Goal: Information Seeking & Learning: Understand process/instructions

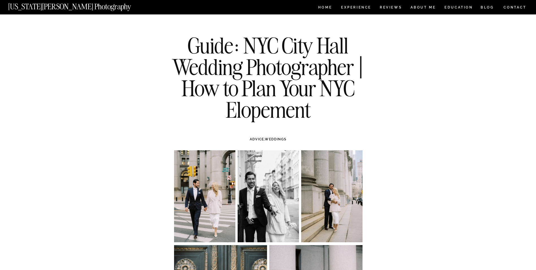
drag, startPoint x: 0, startPoint y: 0, endPoint x: 27, endPoint y: 91, distance: 95.4
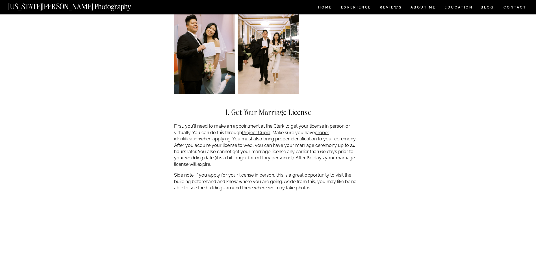
scroll to position [594, 0]
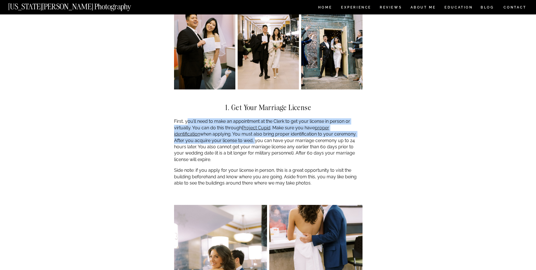
drag, startPoint x: 189, startPoint y: 119, endPoint x: 233, endPoint y: 140, distance: 49.0
click at [233, 140] on p "First, you’ll need to make an appointment at the Clerk to get your license in p…" at bounding box center [268, 140] width 189 height 44
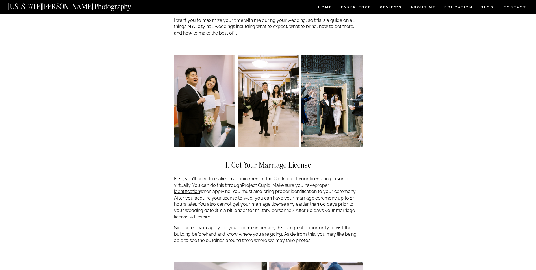
scroll to position [537, 0]
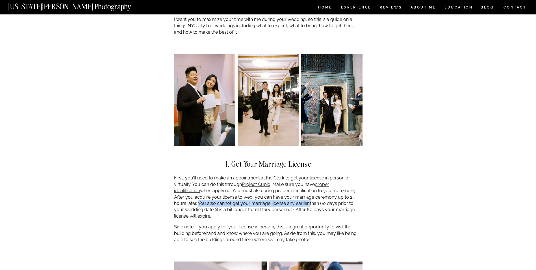
drag, startPoint x: 363, startPoint y: 200, endPoint x: 284, endPoint y: 205, distance: 78.8
click at [284, 205] on p "First, you’ll need to make an appointment at the Clerk to get your license in p…" at bounding box center [268, 197] width 189 height 44
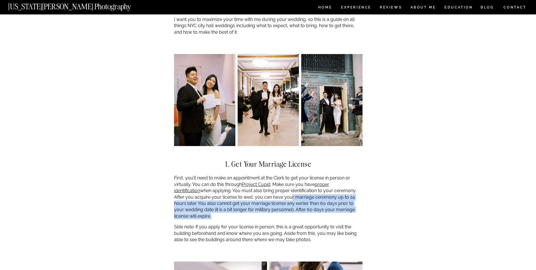
drag, startPoint x: 267, startPoint y: 200, endPoint x: 361, endPoint y: 210, distance: 94.5
click at [361, 210] on p "First, you’ll need to make an appointment at the Clerk to get your license in p…" at bounding box center [268, 197] width 189 height 44
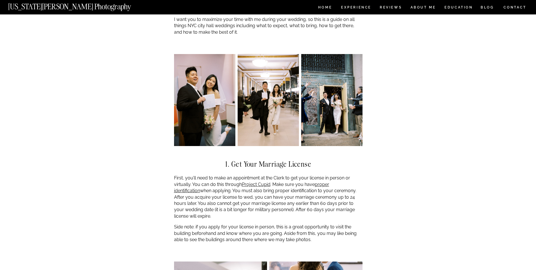
drag, startPoint x: 361, startPoint y: 210, endPoint x: 365, endPoint y: 210, distance: 3.7
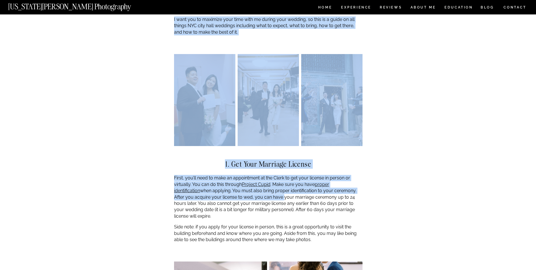
drag, startPoint x: 375, startPoint y: 211, endPoint x: 261, endPoint y: 195, distance: 115.1
click at [261, 195] on p "First, you’ll need to make an appointment at the Clerk to get your license in p…" at bounding box center [268, 197] width 189 height 44
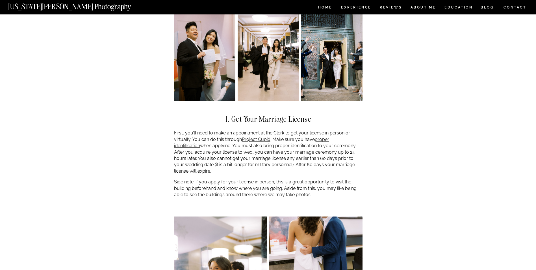
scroll to position [594, 0]
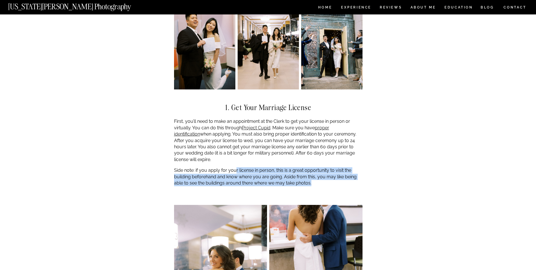
drag, startPoint x: 235, startPoint y: 163, endPoint x: 328, endPoint y: 175, distance: 94.0
click at [328, 175] on p "Side note: if you apply for your license in person, this is a great opportunity…" at bounding box center [268, 176] width 189 height 19
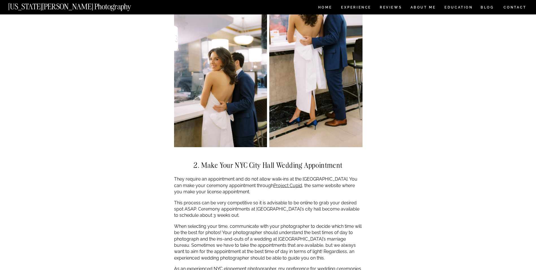
scroll to position [792, 0]
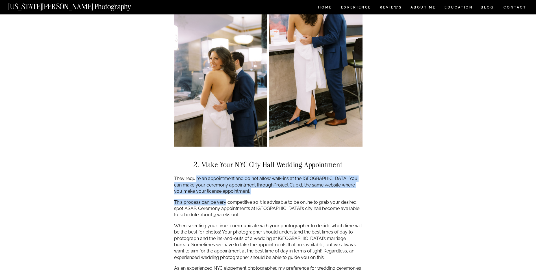
drag, startPoint x: 203, startPoint y: 170, endPoint x: 226, endPoint y: 190, distance: 30.2
drag, startPoint x: 226, startPoint y: 190, endPoint x: 222, endPoint y: 193, distance: 5.0
click at [222, 199] on p "This process can be very competitive so it is advisable to be online to grab yo…" at bounding box center [268, 208] width 189 height 19
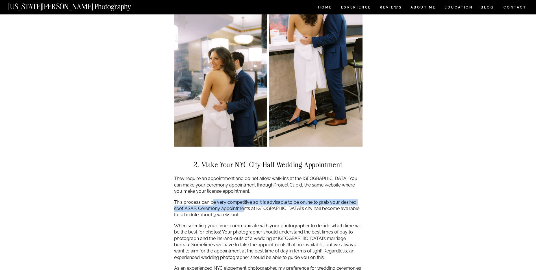
drag, startPoint x: 212, startPoint y: 196, endPoint x: 244, endPoint y: 202, distance: 32.8
click at [244, 202] on p "This process can be very competitive so it is advisable to be online to grab yo…" at bounding box center [268, 208] width 189 height 19
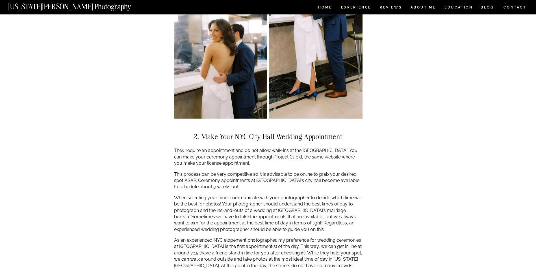
scroll to position [820, 0]
drag, startPoint x: 206, startPoint y: 194, endPoint x: 244, endPoint y: 193, distance: 37.9
click at [244, 194] on p "When selecting your time, communicate with your photographer to decide which ti…" at bounding box center [268, 213] width 189 height 38
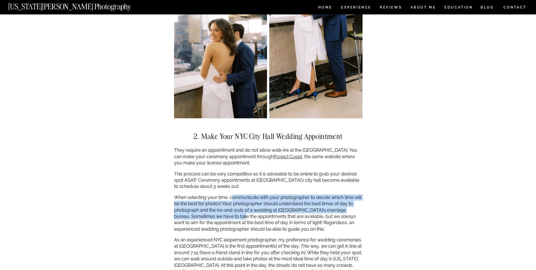
drag, startPoint x: 232, startPoint y: 193, endPoint x: 229, endPoint y: 208, distance: 16.1
click at [229, 208] on p "When selecting your time, communicate with your photographer to decide which ti…" at bounding box center [268, 213] width 189 height 38
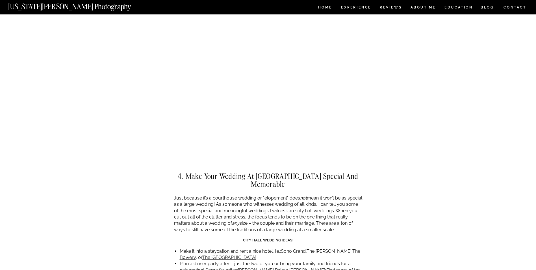
scroll to position [1273, 0]
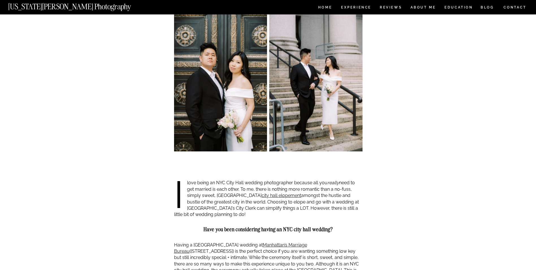
scroll to position [195, 0]
